Goal: Task Accomplishment & Management: Manage account settings

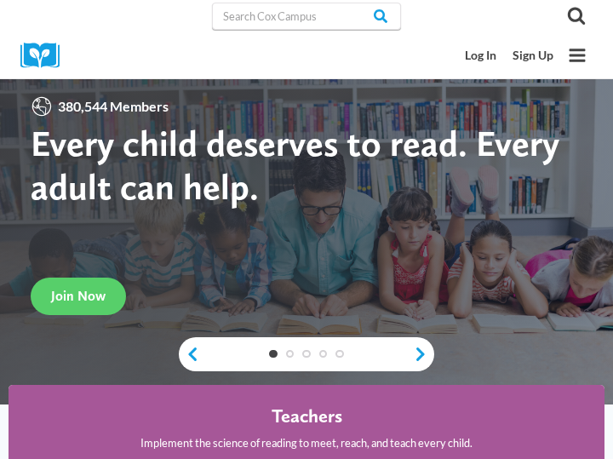
click at [207, 271] on div "380,544 Members Every child deserves to read. Every adult can help. Join Now" at bounding box center [307, 205] width 552 height 220
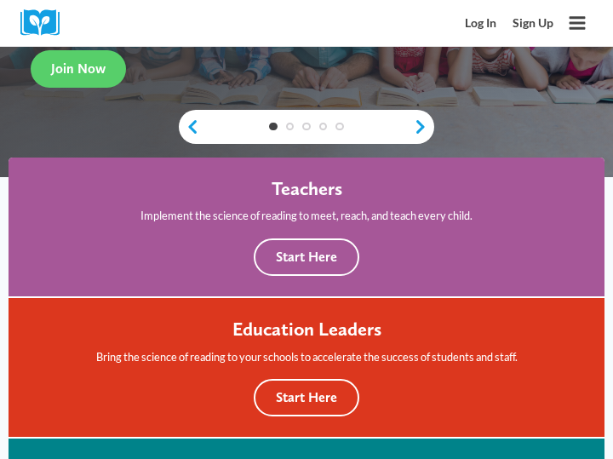
scroll to position [232, 0]
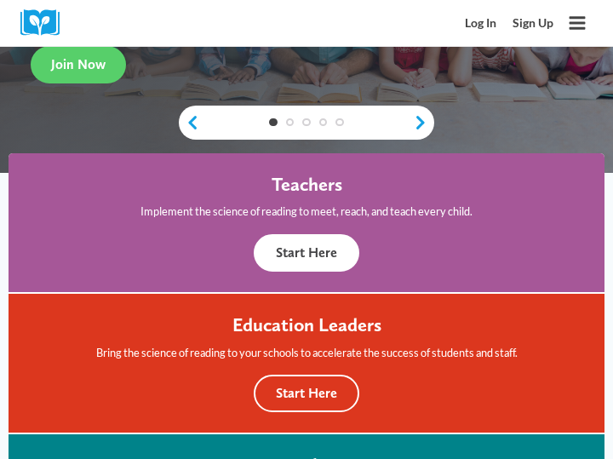
click at [294, 253] on button "Start Here" at bounding box center [307, 252] width 106 height 37
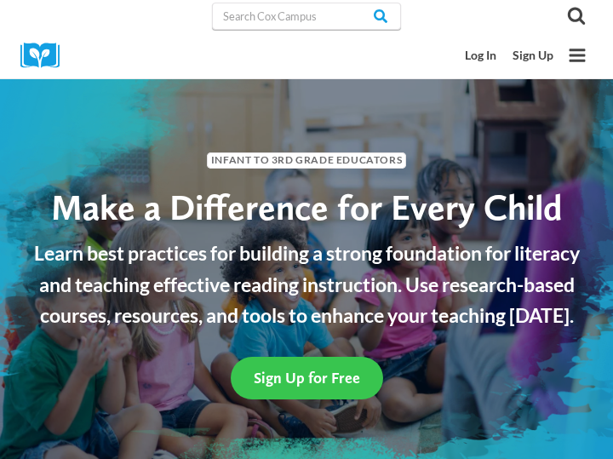
click at [306, 377] on span "Sign Up for Free" at bounding box center [307, 378] width 106 height 18
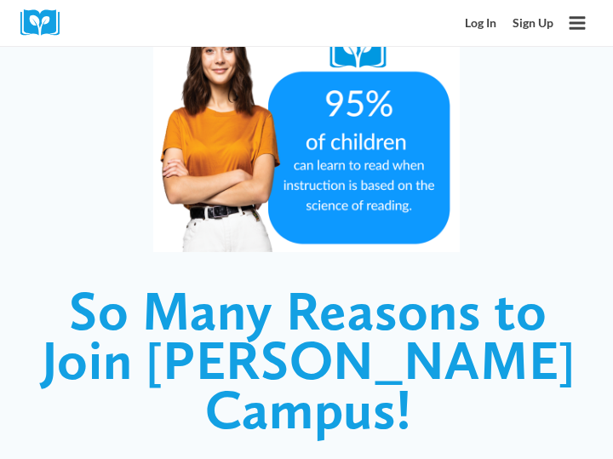
scroll to position [1310, 0]
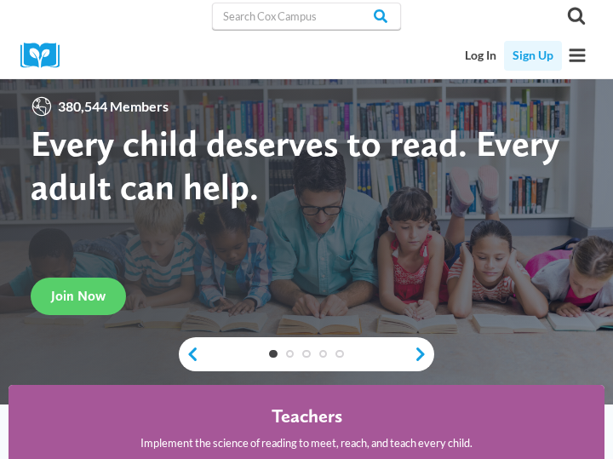
click at [524, 57] on link "Sign Up" at bounding box center [532, 56] width 57 height 30
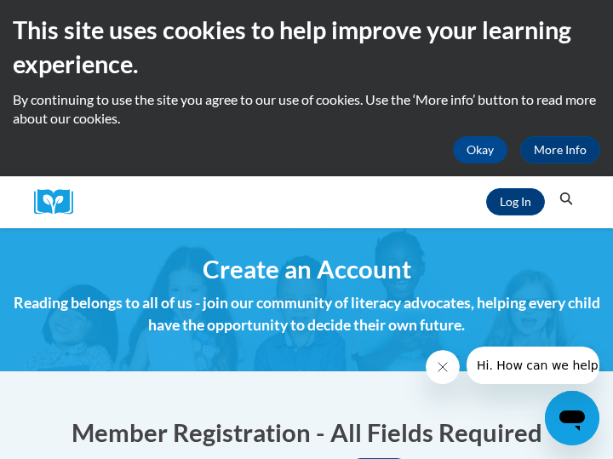
scroll to position [5, 0]
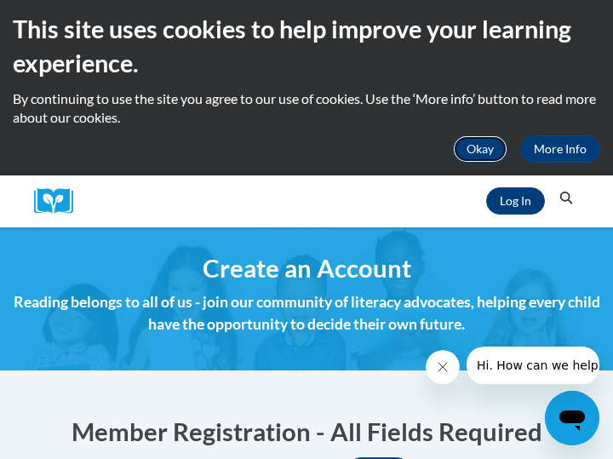
click at [485, 139] on button "Okay" at bounding box center [480, 148] width 54 height 27
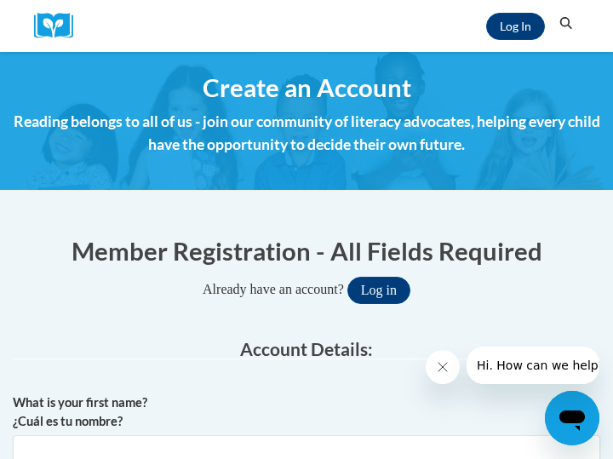
scroll to position [0, 0]
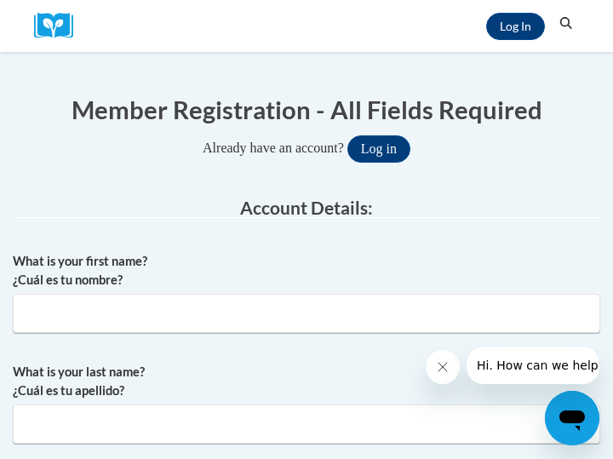
scroll to position [163, 0]
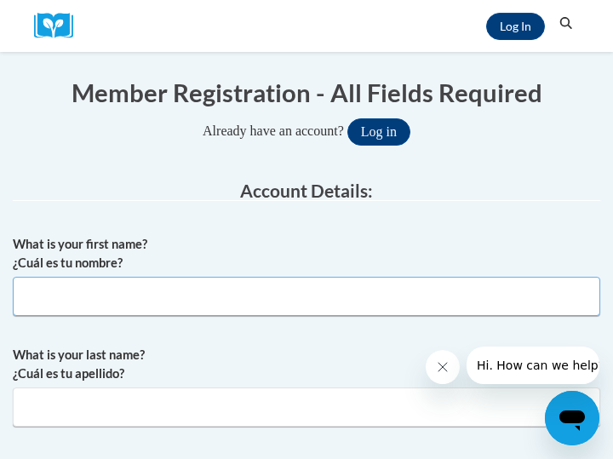
click at [276, 315] on input "What is your first name? ¿Cuál es tu nombre?" at bounding box center [306, 296] width 587 height 39
type input "Amanda"
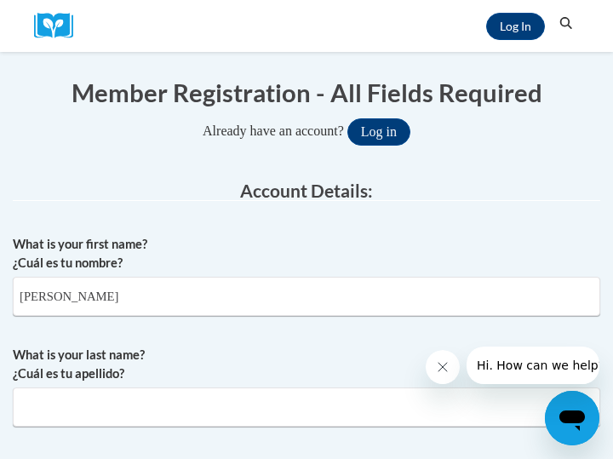
type input "Flintoff"
type input "[EMAIL_ADDRESS][DOMAIN_NAME]"
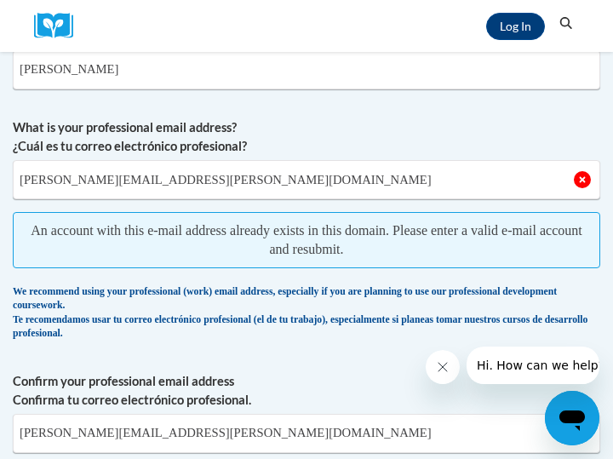
scroll to position [0, 0]
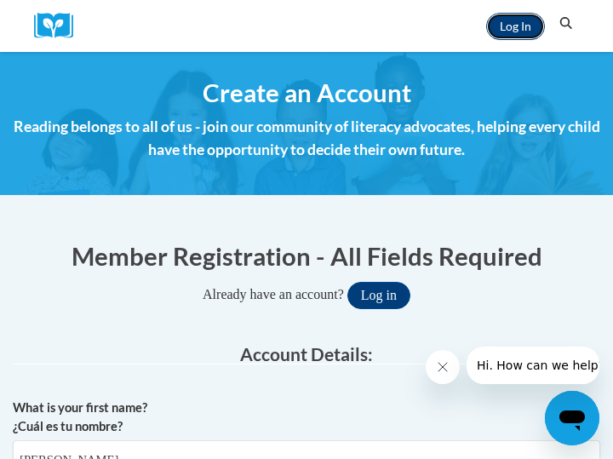
click at [526, 33] on link "Log In" at bounding box center [515, 26] width 59 height 27
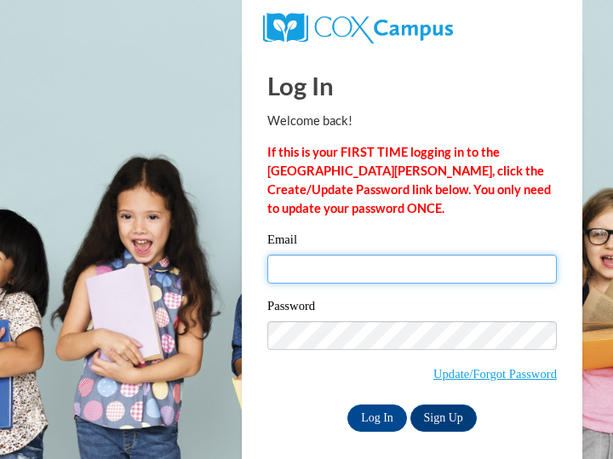
click at [376, 276] on input "Email" at bounding box center [411, 268] width 289 height 29
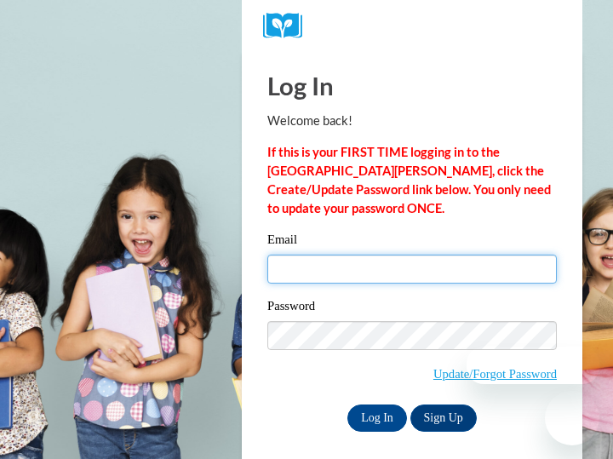
type input "[EMAIL_ADDRESS][DOMAIN_NAME]"
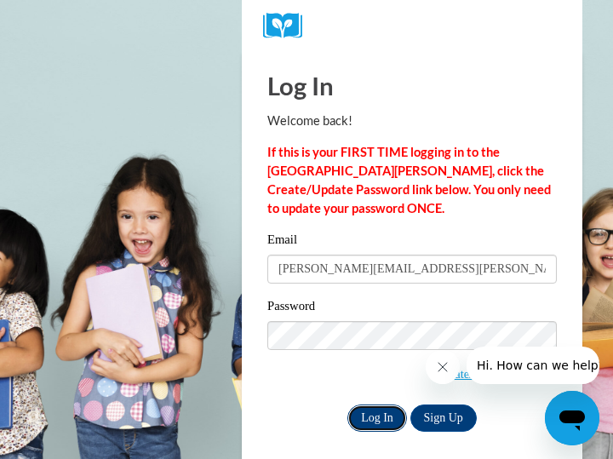
click at [384, 423] on input "Log In" at bounding box center [377, 417] width 60 height 27
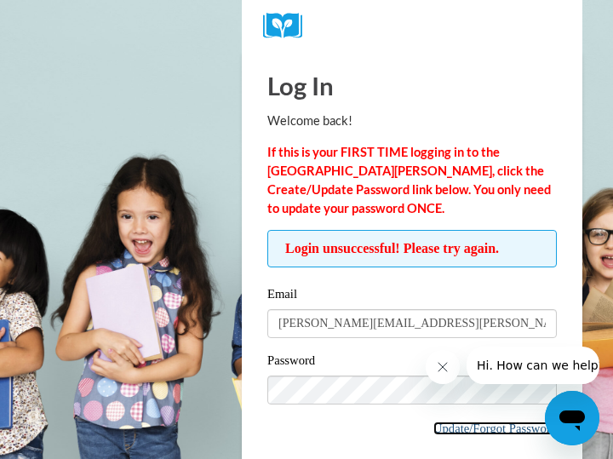
click at [471, 426] on link "Update/Forgot Password" at bounding box center [494, 428] width 123 height 14
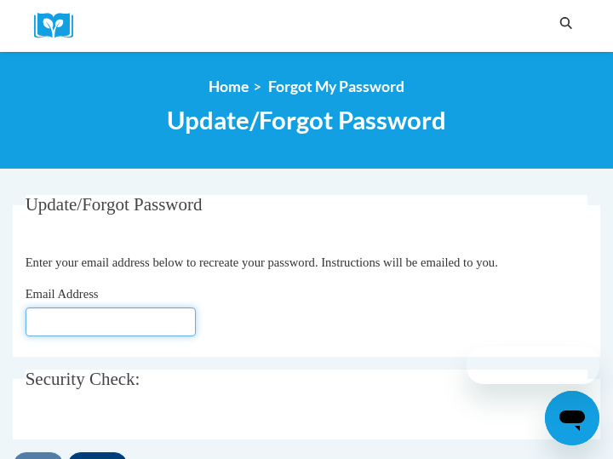
click at [150, 317] on input "Email Address" at bounding box center [111, 321] width 170 height 29
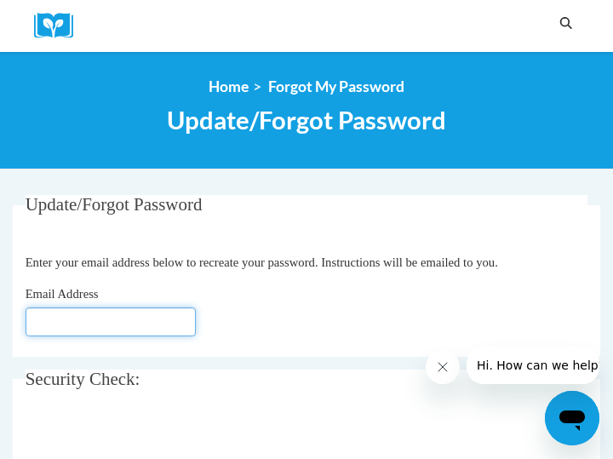
type input "[EMAIL_ADDRESS][DOMAIN_NAME]"
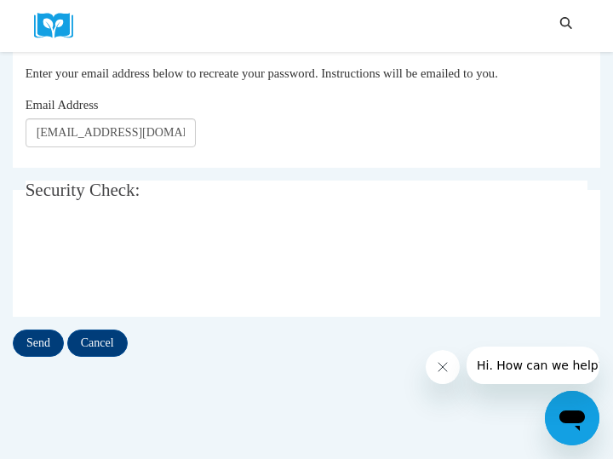
scroll to position [197, 0]
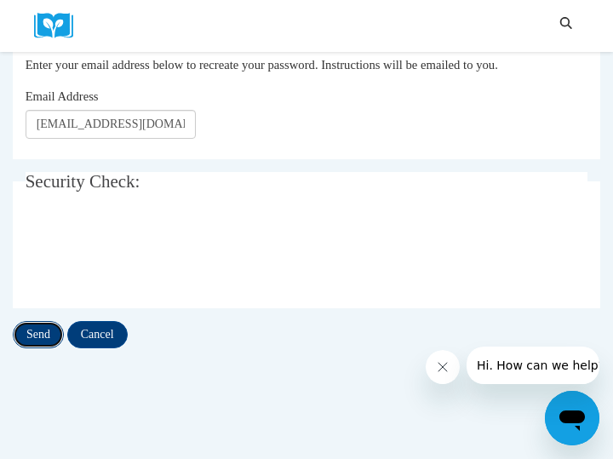
click at [41, 329] on input "Send" at bounding box center [38, 334] width 51 height 27
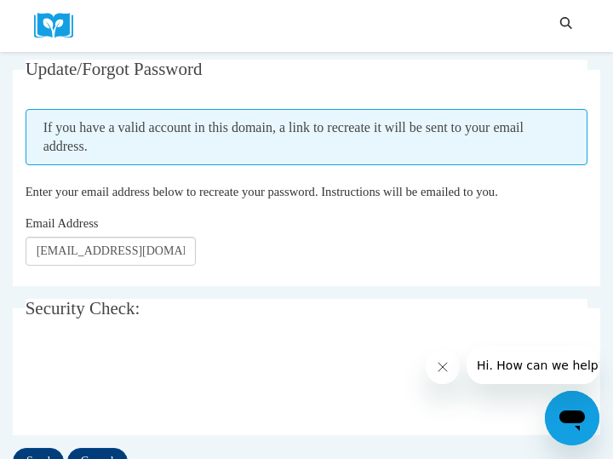
scroll to position [341, 0]
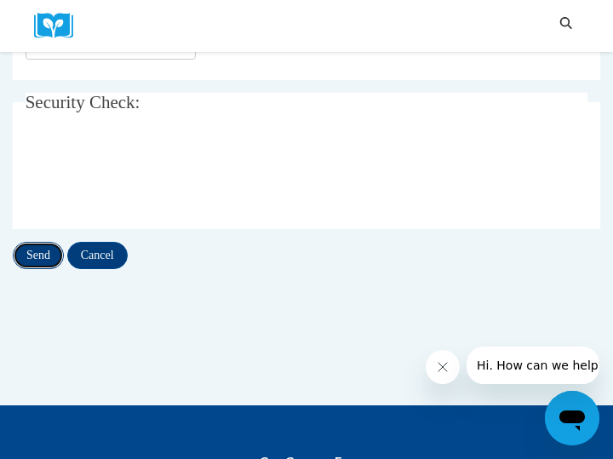
click at [44, 256] on input "Send" at bounding box center [38, 255] width 51 height 27
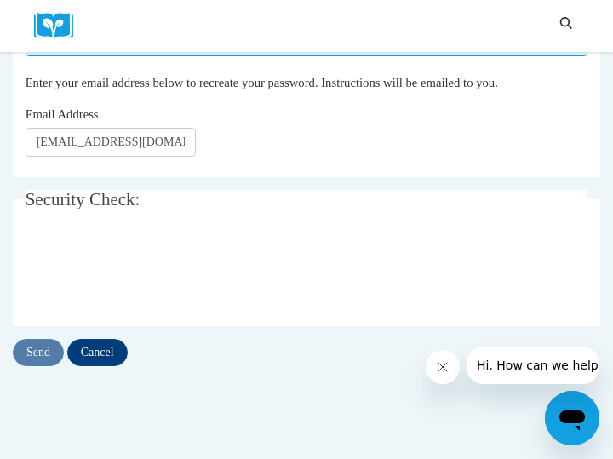
scroll to position [243, 0]
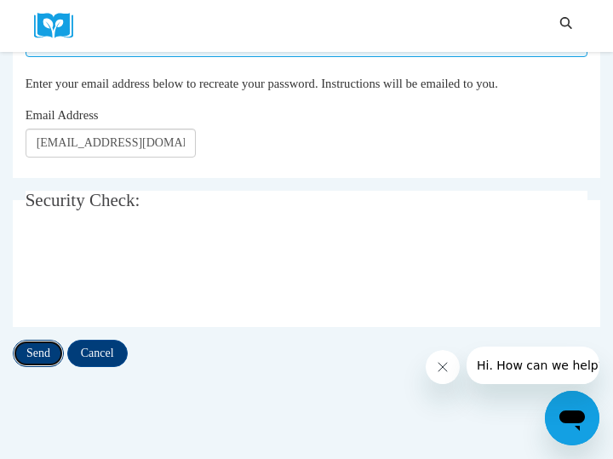
click at [42, 353] on input "Send" at bounding box center [38, 353] width 51 height 27
